Goal: Find specific page/section: Find specific page/section

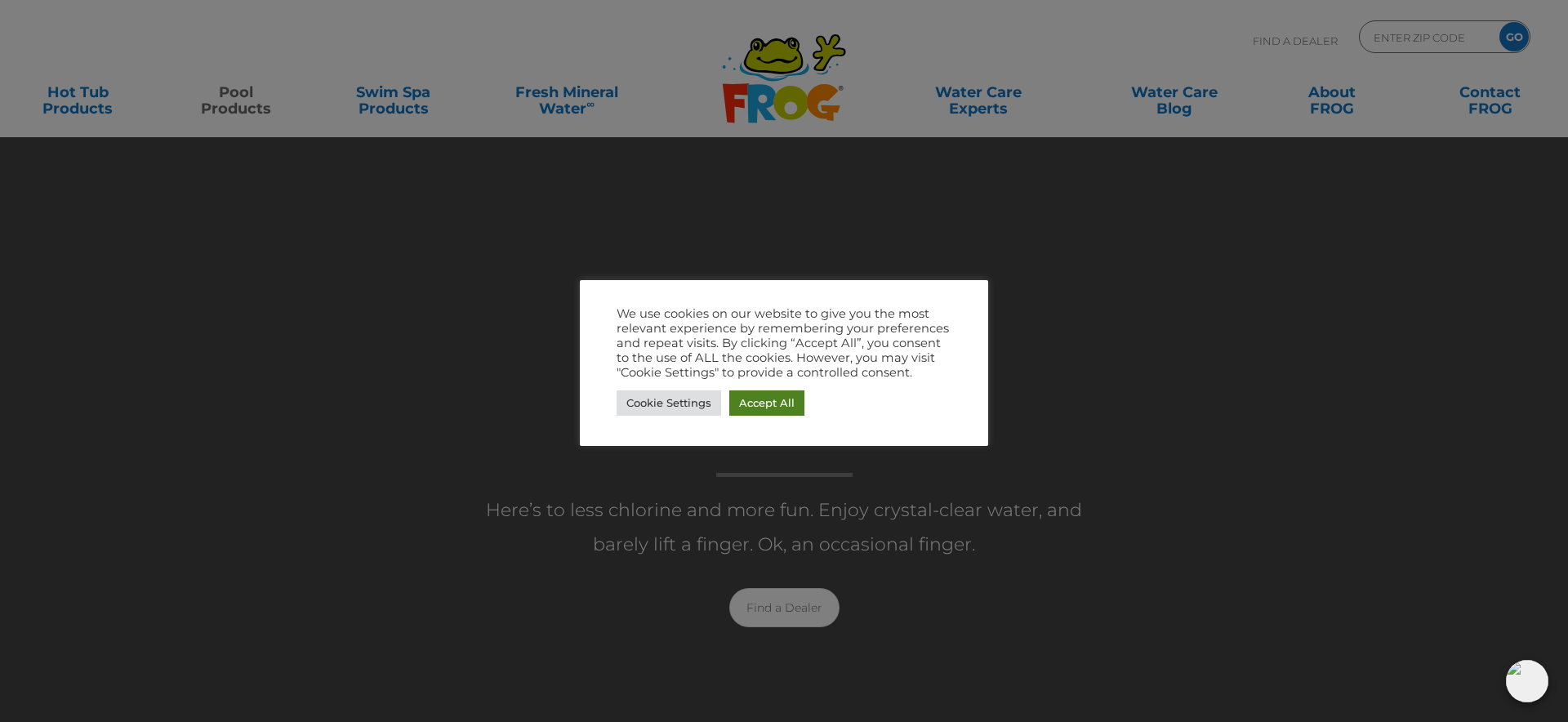
click at [779, 399] on link "Accept All" at bounding box center [766, 403] width 75 height 26
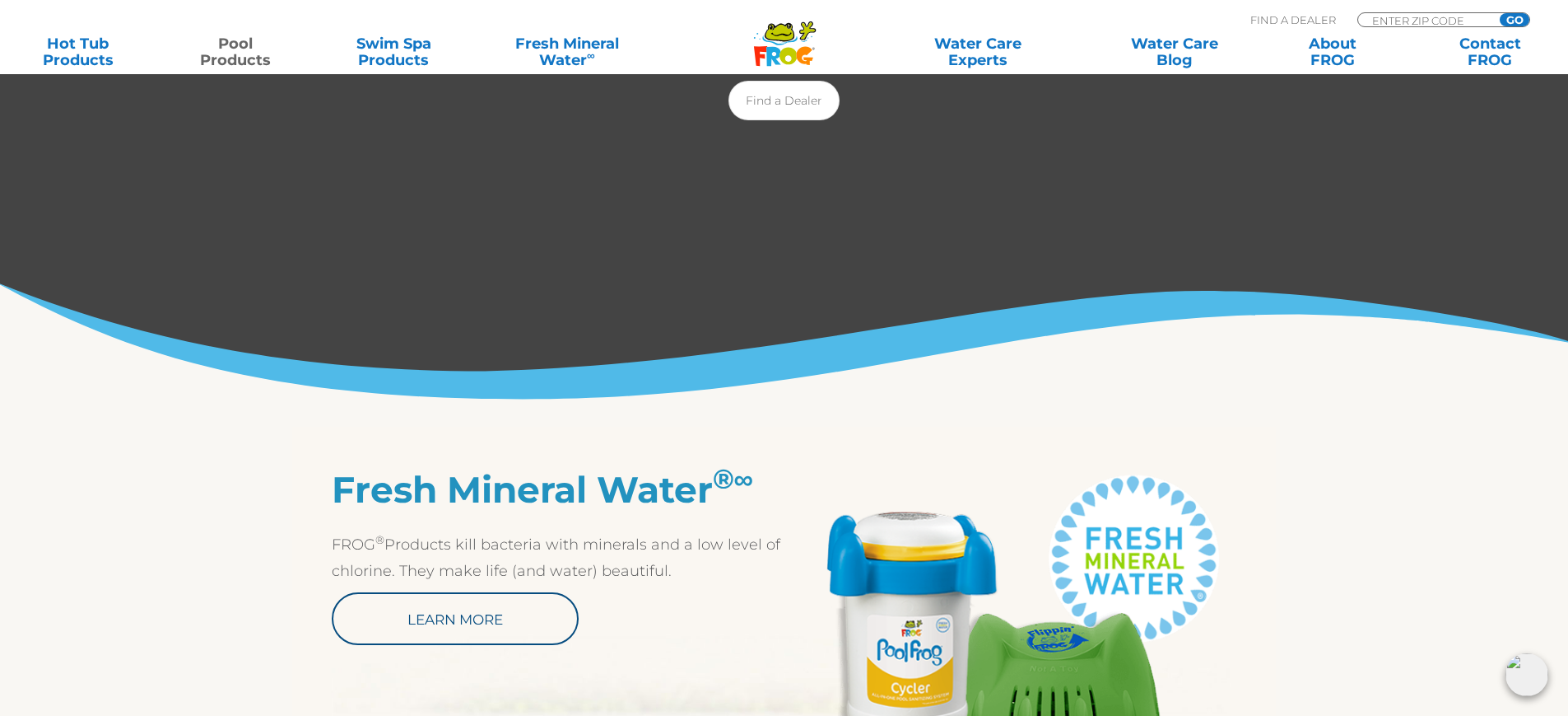
scroll to position [787, 0]
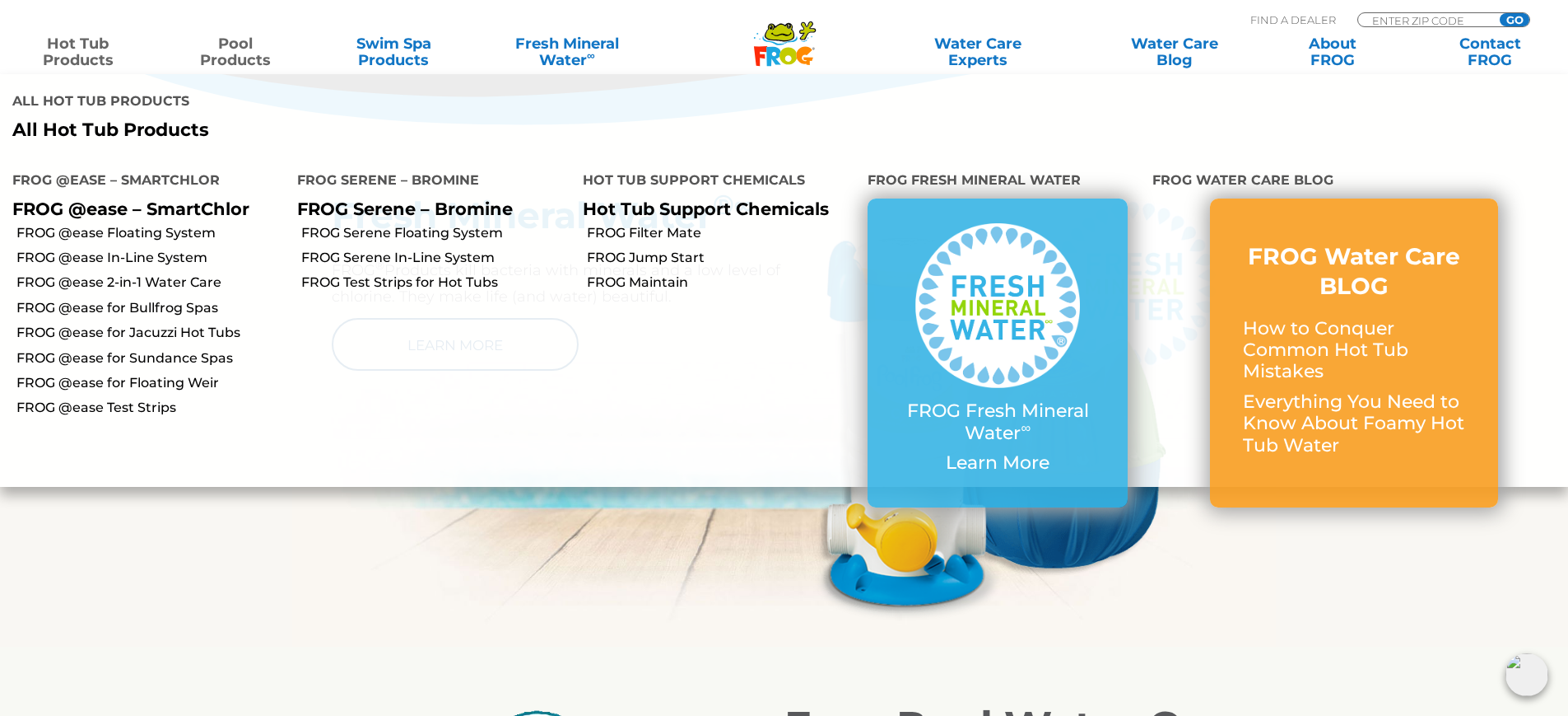
click at [56, 51] on link "Hot Tub Products" at bounding box center [78, 52] width 123 height 33
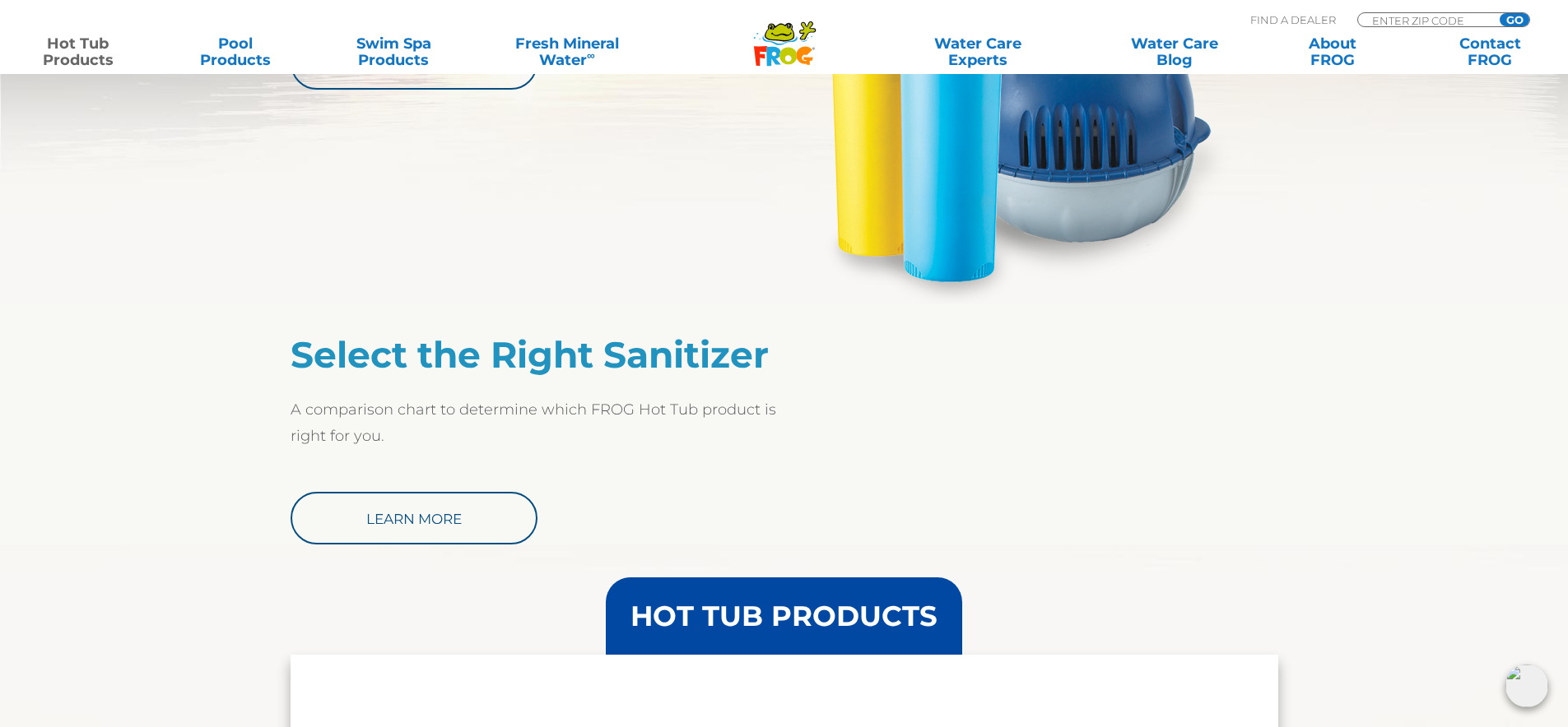
scroll to position [448, 0]
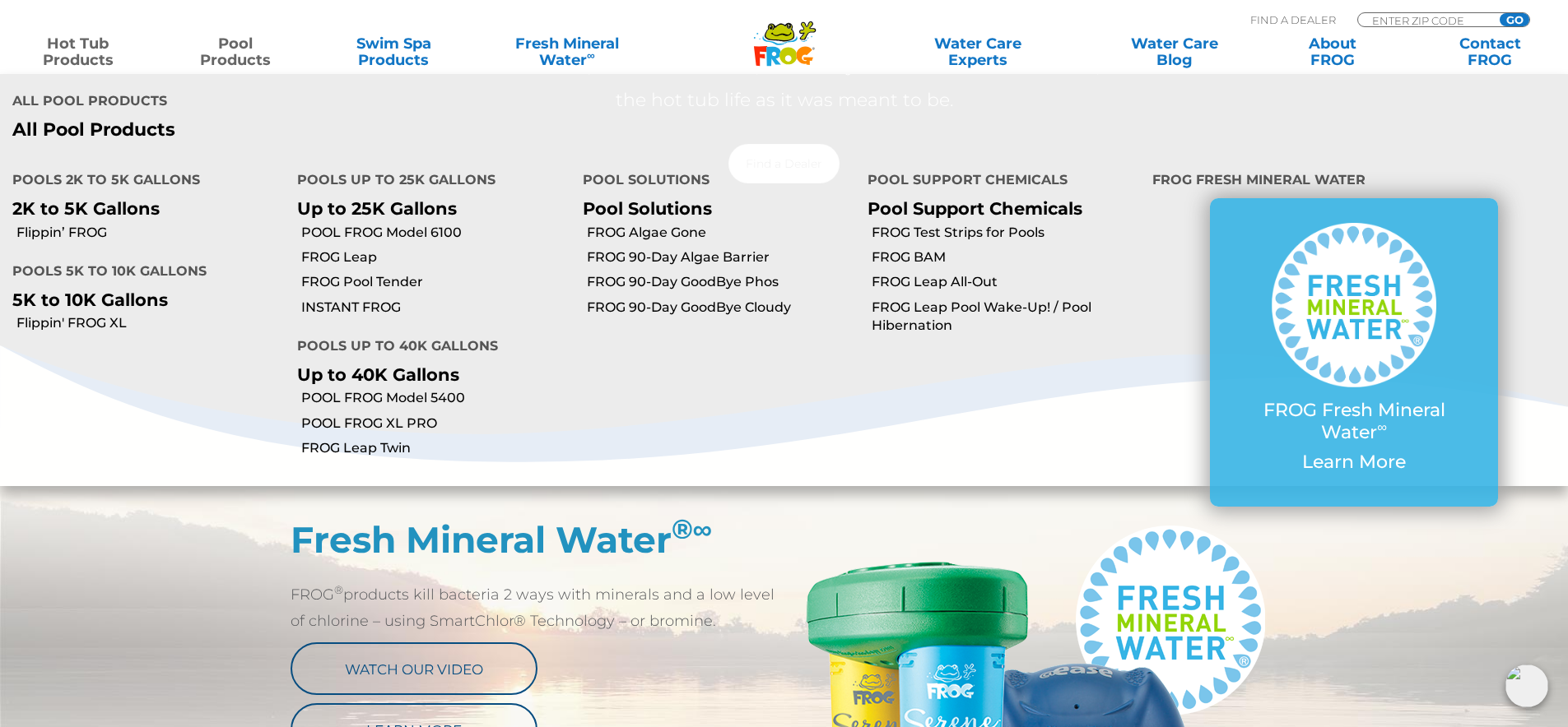
click at [263, 53] on link "Pool Products" at bounding box center [236, 52] width 123 height 33
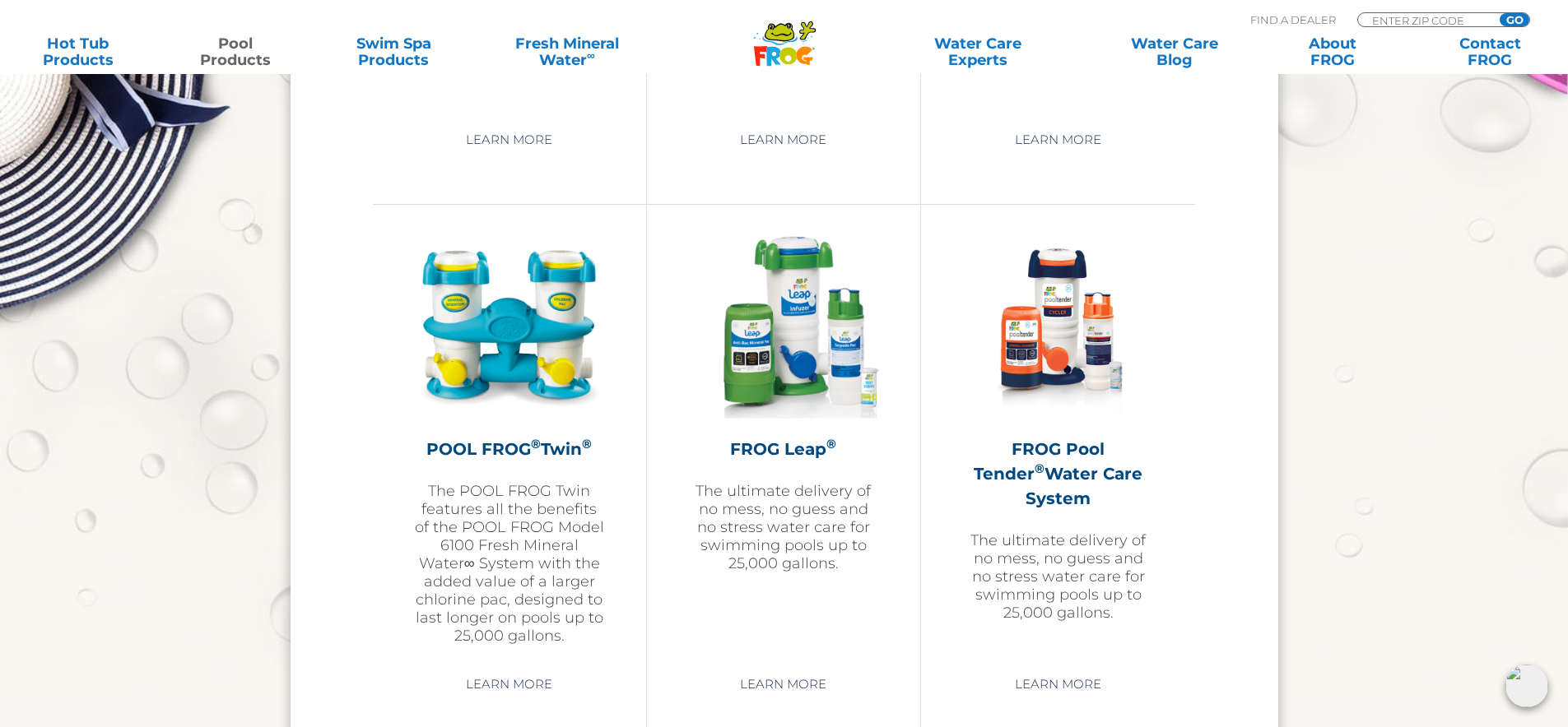
scroll to position [3126, 0]
